Goal: Check status: Check status

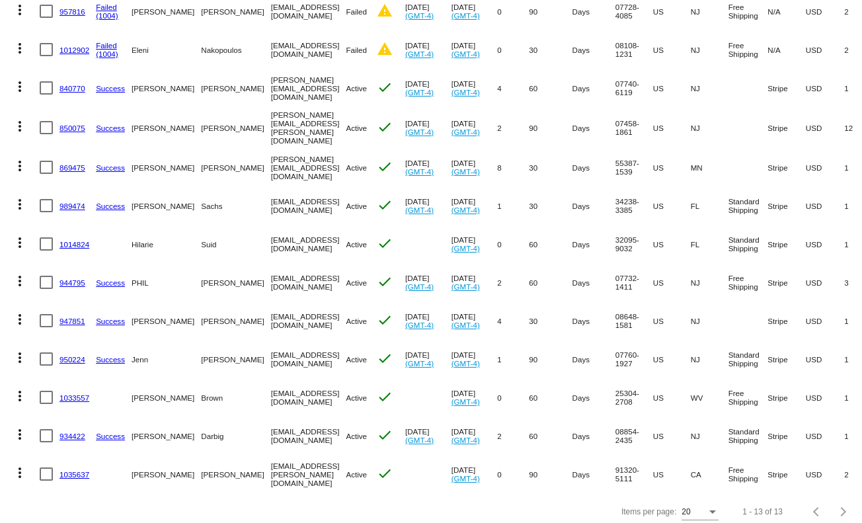
scroll to position [213, 0]
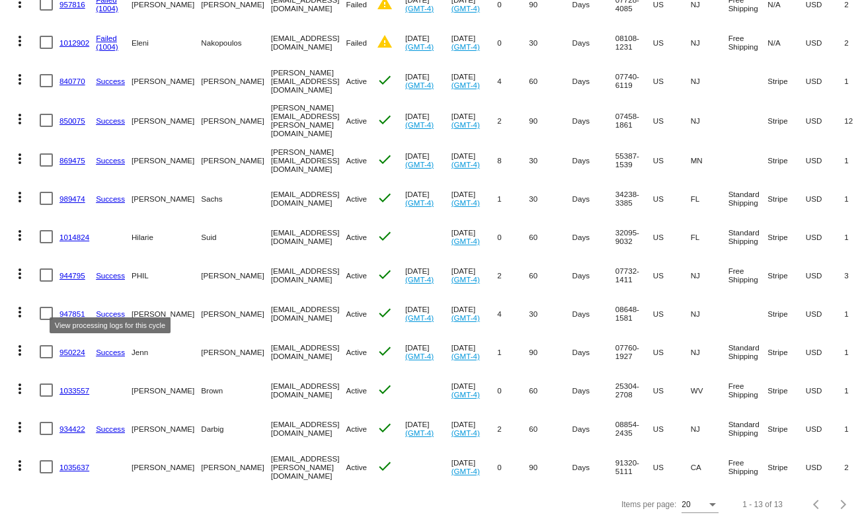
click at [69, 309] on link "947851" at bounding box center [72, 313] width 26 height 9
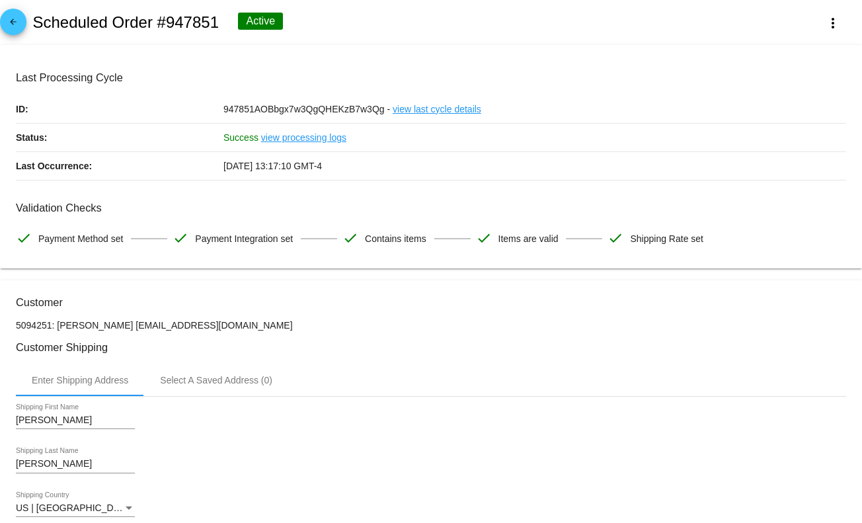
click at [434, 113] on link "view last cycle details" at bounding box center [436, 109] width 89 height 28
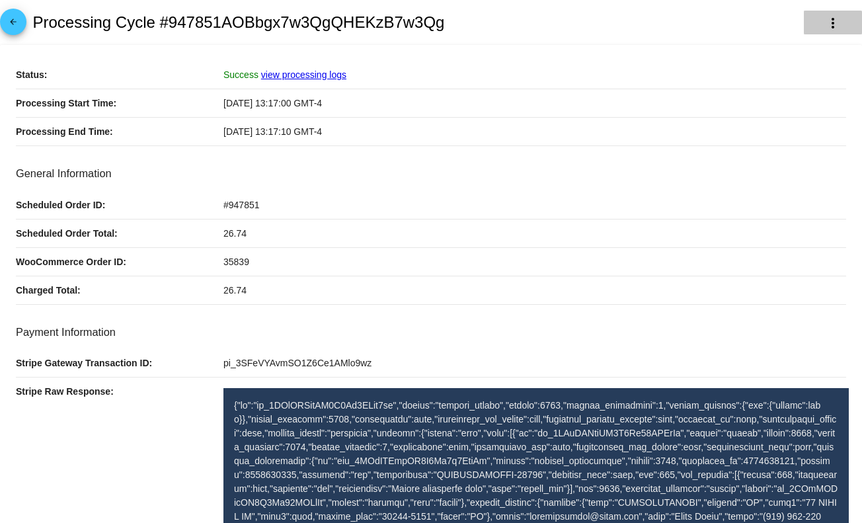
click at [814, 26] on button "more_vert" at bounding box center [832, 23] width 58 height 24
click at [414, 98] on div at bounding box center [431, 261] width 862 height 523
click at [3, 24] on link "arrow_back" at bounding box center [13, 22] width 26 height 26
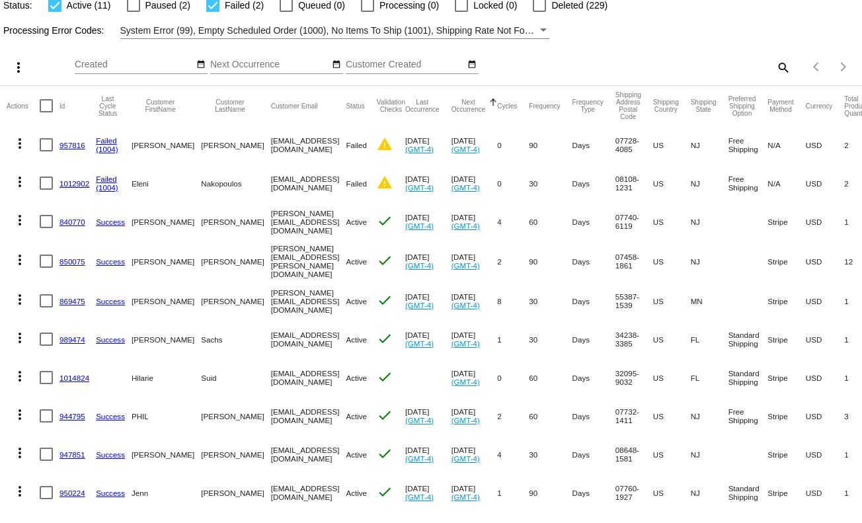
scroll to position [213, 0]
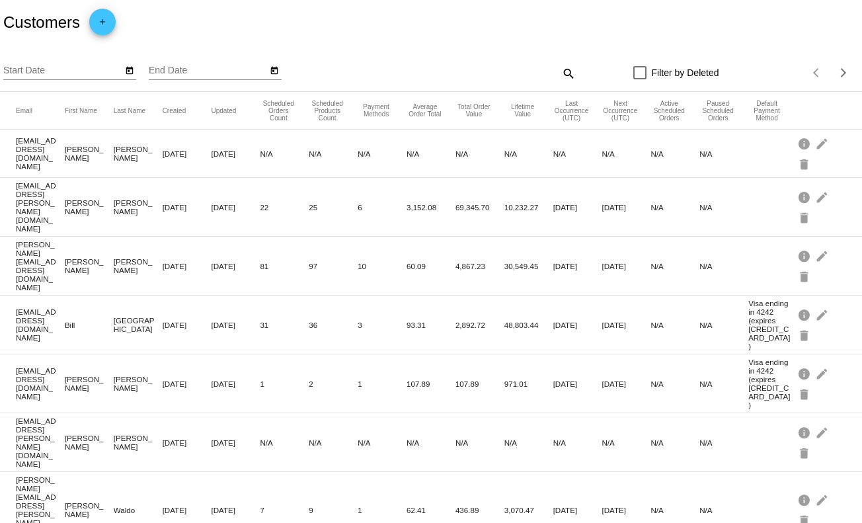
click at [563, 75] on mat-icon "search" at bounding box center [568, 73] width 16 height 20
click at [522, 76] on input "Search" at bounding box center [468, 70] width 215 height 11
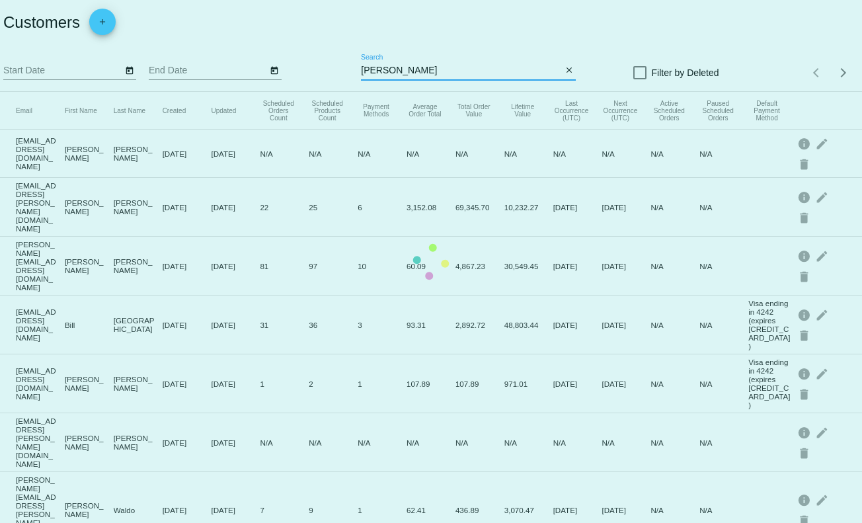
type input "pretz"
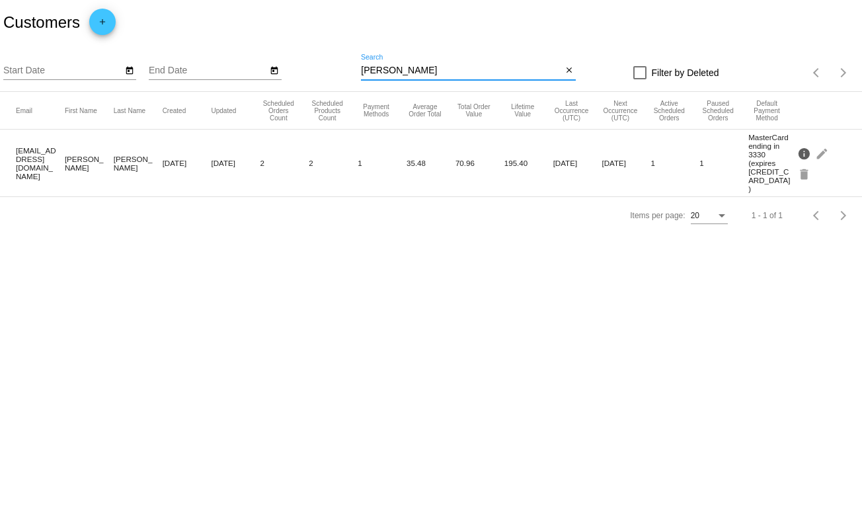
click at [805, 151] on mat-icon "info" at bounding box center [805, 153] width 16 height 20
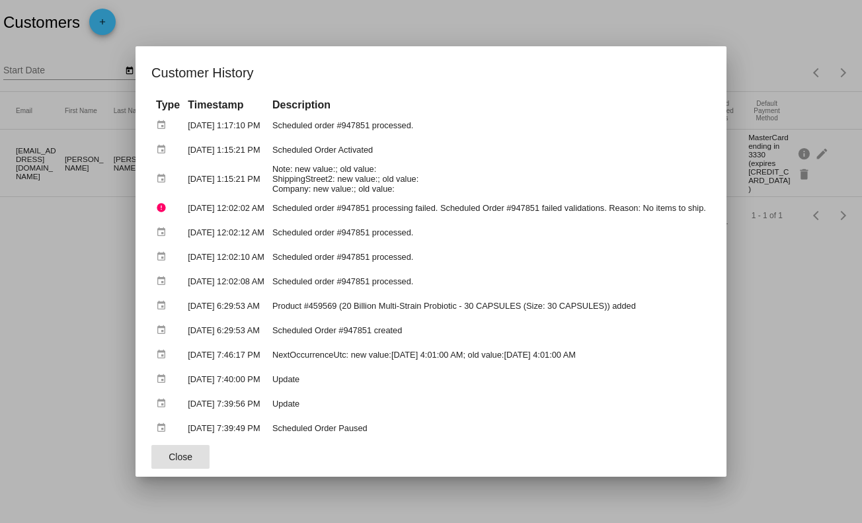
click at [805, 298] on div at bounding box center [431, 261] width 862 height 523
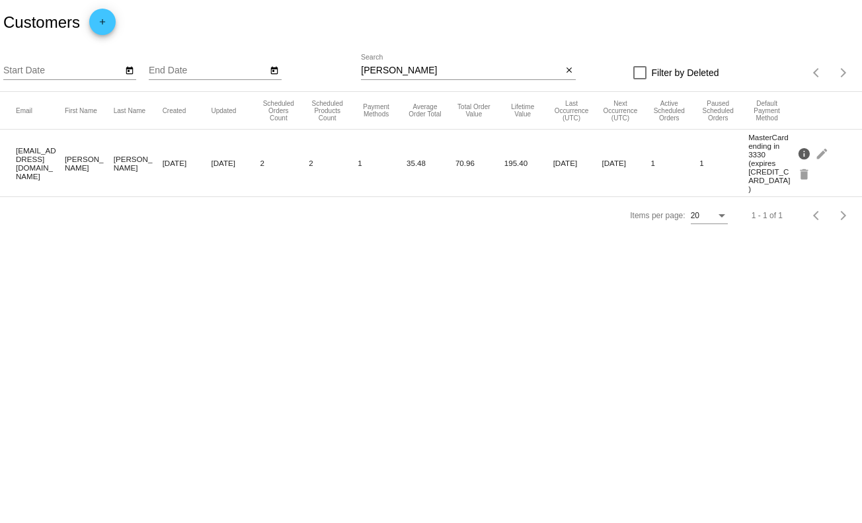
click at [805, 151] on mat-icon "info" at bounding box center [805, 153] width 16 height 20
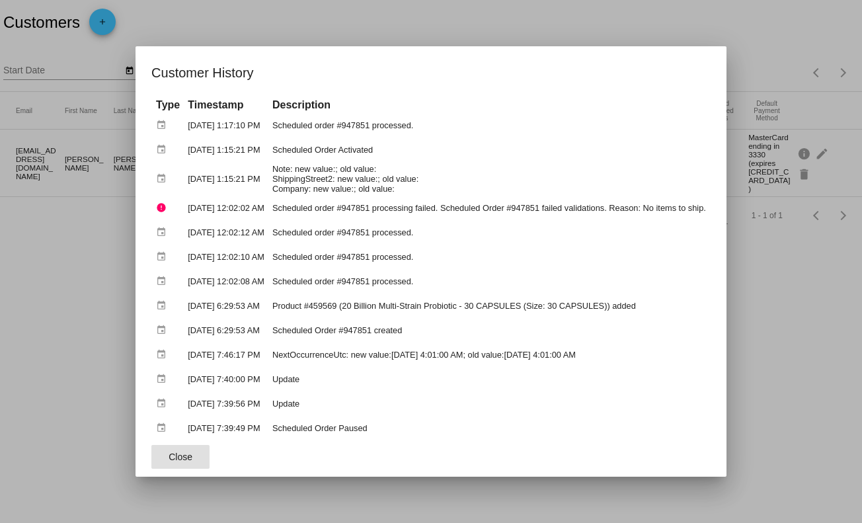
click at [68, 249] on div at bounding box center [431, 261] width 862 height 523
